Goal: Transaction & Acquisition: Purchase product/service

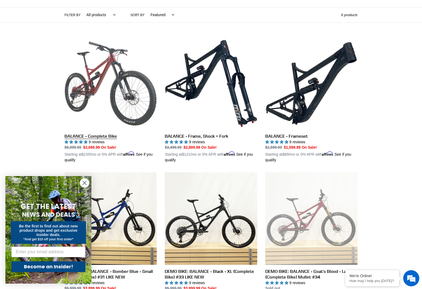
scroll to position [129, 0]
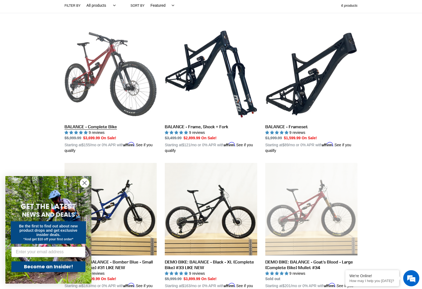
click at [91, 60] on link "BALANCE - Complete Bike" at bounding box center [110, 91] width 92 height 126
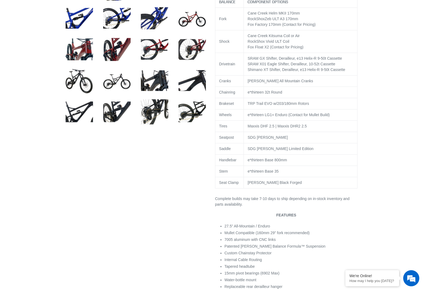
select select "highest-rating"
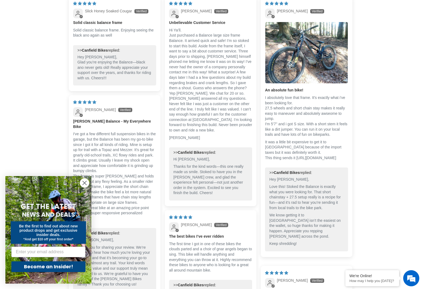
scroll to position [1173, 0]
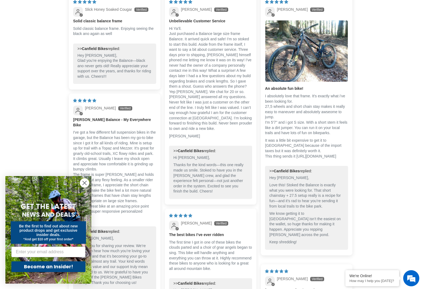
drag, startPoint x: 286, startPoint y: 171, endPoint x: 273, endPoint y: 169, distance: 13.1
click at [261, 167] on div "05/06/2025 Janusz An absolute fun bike! I absolutely love that frame. It's exac…" at bounding box center [307, 125] width 92 height 260
copy p "https://www.youtube.com/watch?v=WO-kDOnWexQ"
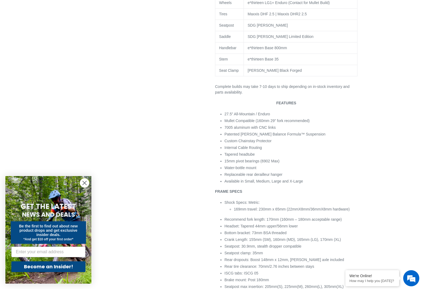
scroll to position [403, 0]
